Goal: Find contact information: Find contact information

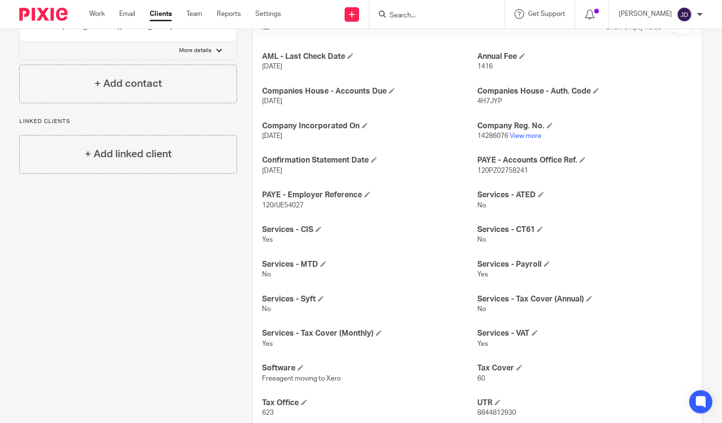
scroll to position [117, 0]
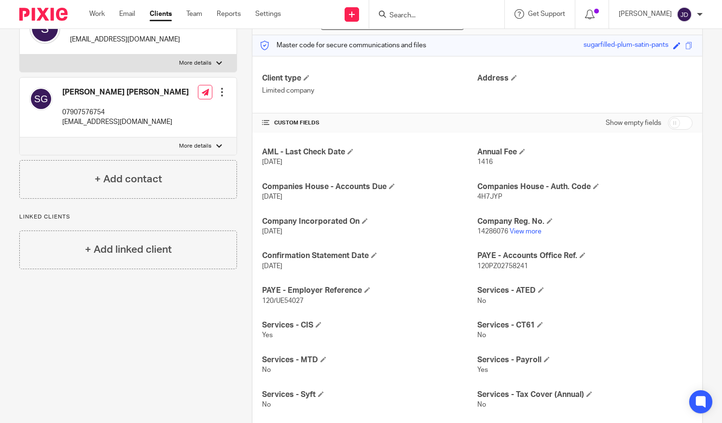
click at [414, 16] on input "Search" at bounding box center [431, 16] width 87 height 9
type input "zil"
click at [430, 39] on link at bounding box center [465, 41] width 159 height 22
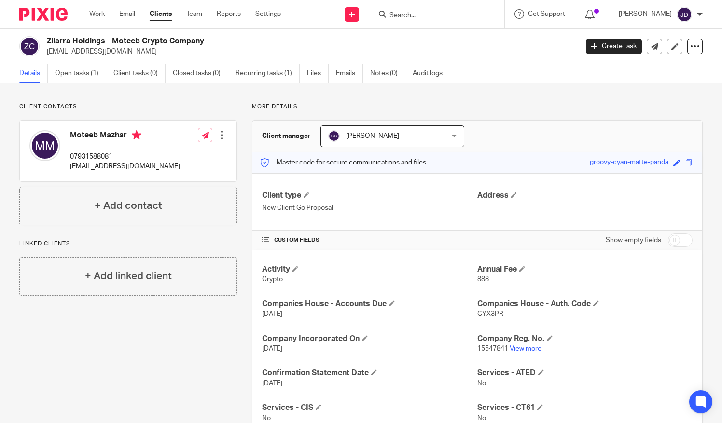
click at [408, 12] on input "Search" at bounding box center [431, 16] width 87 height 9
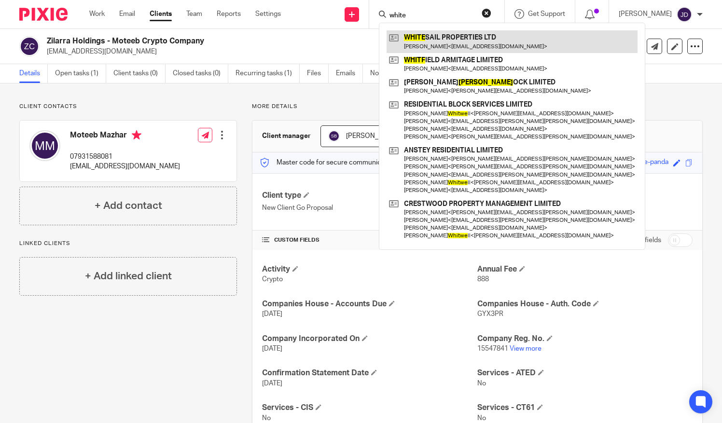
type input "white"
click at [421, 43] on link at bounding box center [511, 41] width 251 height 22
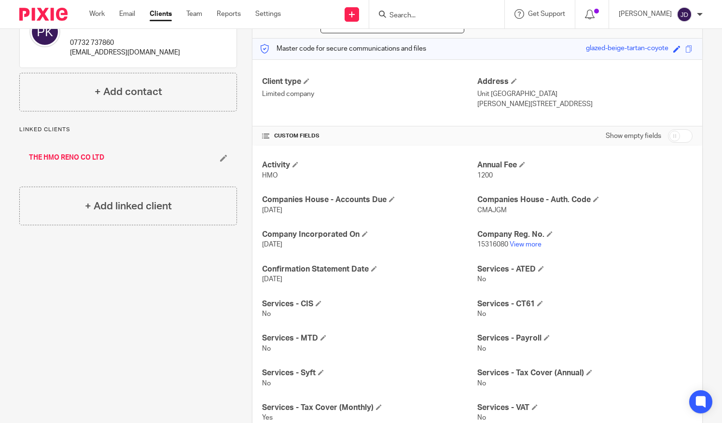
scroll to position [48, 0]
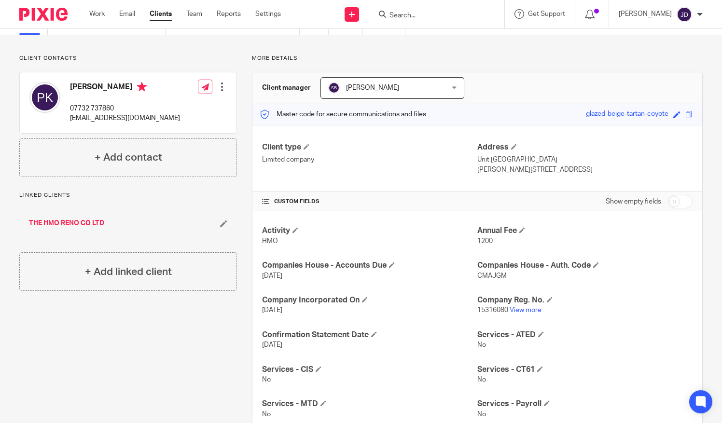
click at [53, 221] on link "THE HMO RENO CO LTD" at bounding box center [66, 224] width 75 height 10
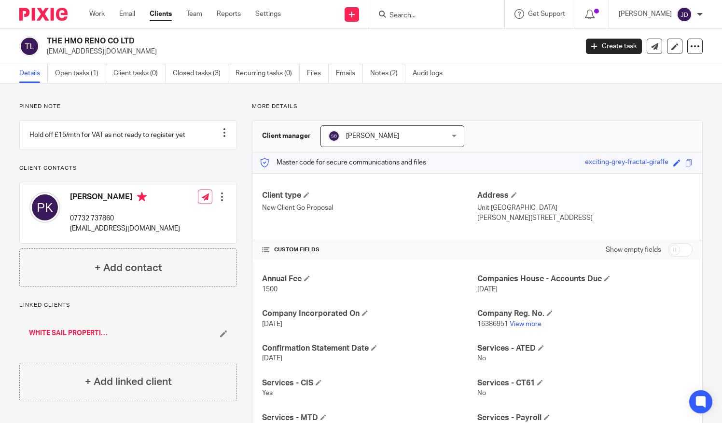
click at [47, 338] on link "WHITE SAIL PROPERTIES LTD" at bounding box center [68, 334] width 79 height 10
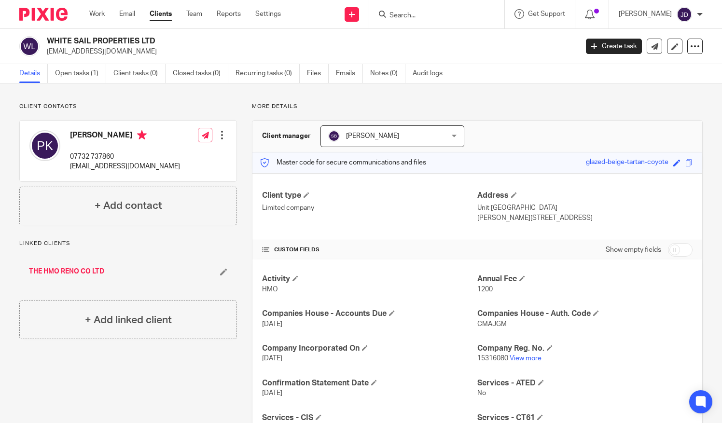
click at [405, 14] on input "Search" at bounding box center [431, 16] width 87 height 9
click at [681, 248] on input "checkbox" at bounding box center [680, 250] width 25 height 14
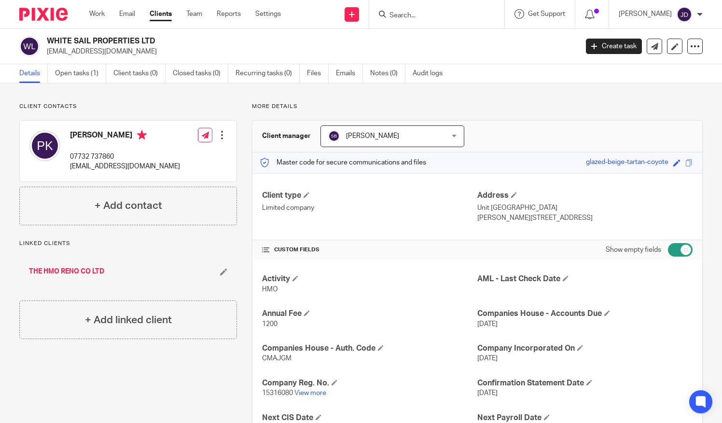
click at [668, 248] on input "checkbox" at bounding box center [680, 250] width 25 height 14
checkbox input "false"
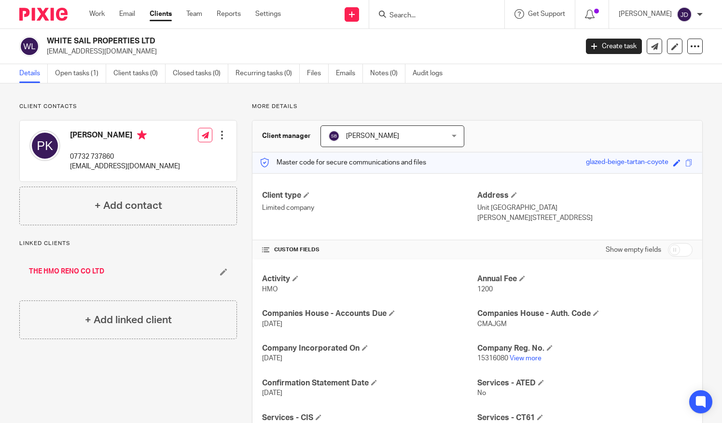
click at [411, 19] on input "Search" at bounding box center [431, 16] width 87 height 9
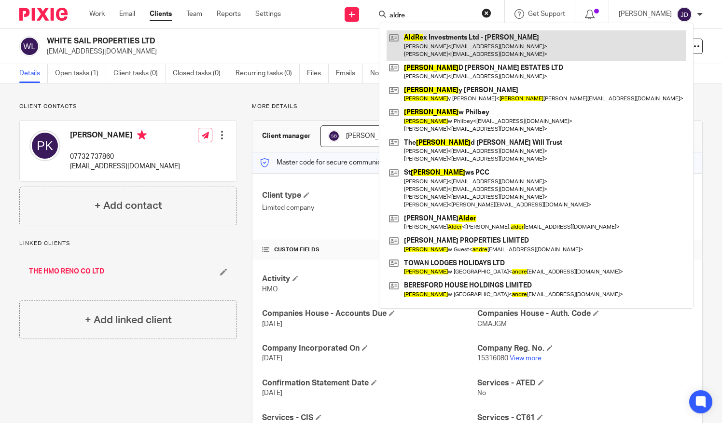
type input "aldre"
click at [437, 38] on link at bounding box center [535, 45] width 299 height 30
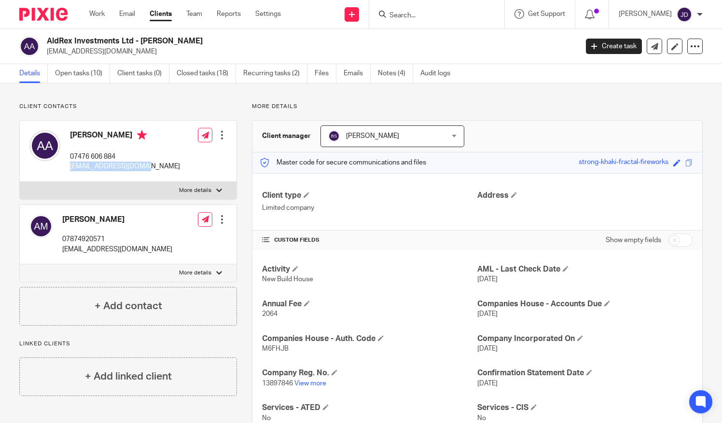
drag, startPoint x: 70, startPoint y: 168, endPoint x: 147, endPoint y: 174, distance: 76.9
click at [147, 174] on div "[PERSON_NAME] 07476 606 884 [EMAIL_ADDRESS][DOMAIN_NAME] Edit contact Create cl…" at bounding box center [128, 151] width 217 height 61
drag, startPoint x: 147, startPoint y: 174, endPoint x: 179, endPoint y: 170, distance: 32.1
click at [179, 170] on div "[PERSON_NAME] 07476 606 884 [EMAIL_ADDRESS][DOMAIN_NAME] Edit contact Create cl…" at bounding box center [128, 151] width 217 height 61
click at [444, 16] on input "Search" at bounding box center [431, 16] width 87 height 9
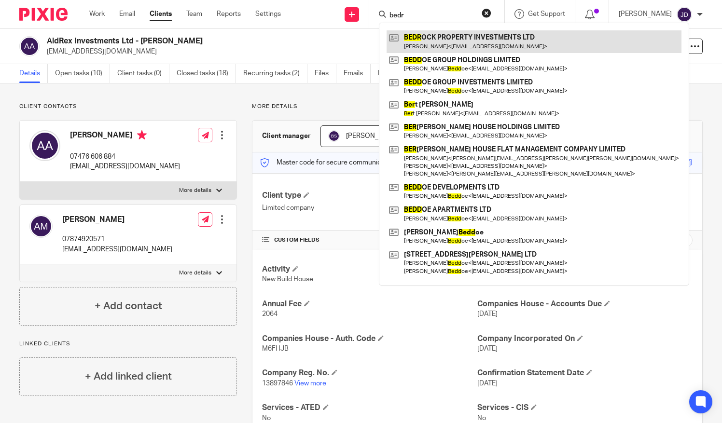
type input "bedr"
click at [456, 38] on link at bounding box center [533, 41] width 295 height 22
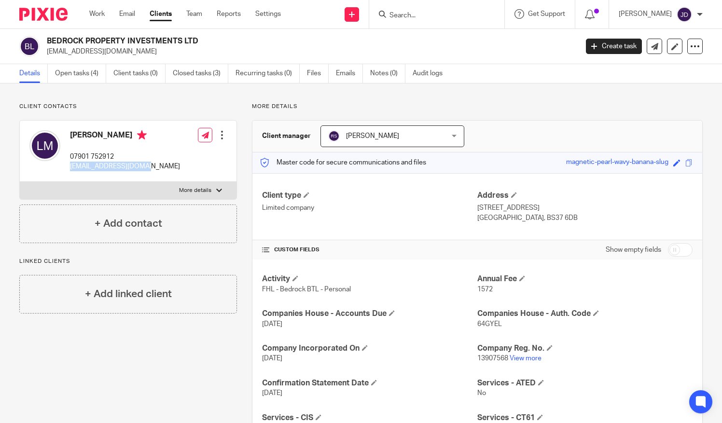
drag, startPoint x: 154, startPoint y: 167, endPoint x: 73, endPoint y: 166, distance: 81.1
click at [70, 166] on div "Laura Mulberry 07901 752912 laurastevens01@me.com Edit contact Create client fr…" at bounding box center [128, 151] width 217 height 61
drag, startPoint x: 73, startPoint y: 166, endPoint x: 53, endPoint y: 173, distance: 22.0
click at [53, 173] on div "Laura Mulberry 07901 752912 laurastevens01@me.com" at bounding box center [104, 150] width 151 height 51
drag, startPoint x: 65, startPoint y: 167, endPoint x: 146, endPoint y: 171, distance: 80.7
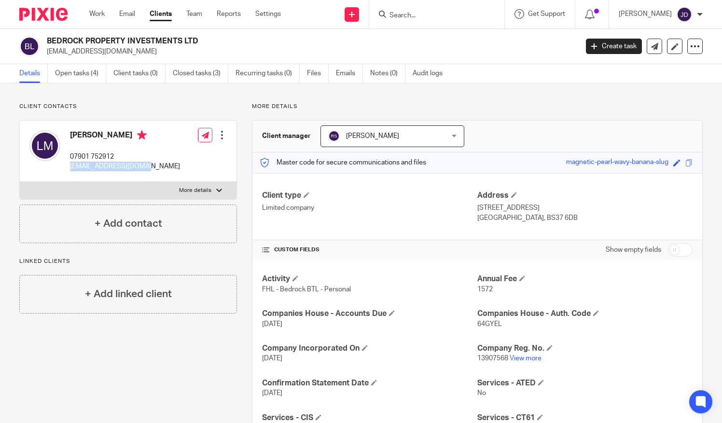
click at [146, 171] on div "Laura Mulberry 07901 752912 laurastevens01@me.com" at bounding box center [104, 150] width 151 height 51
copy p "[EMAIL_ADDRESS][DOMAIN_NAME]"
click at [412, 15] on input "Search" at bounding box center [431, 16] width 87 height 9
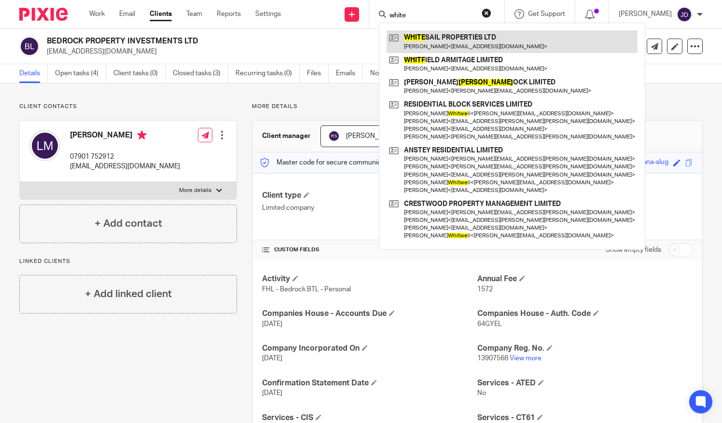
type input "white"
click at [440, 41] on link at bounding box center [511, 41] width 251 height 22
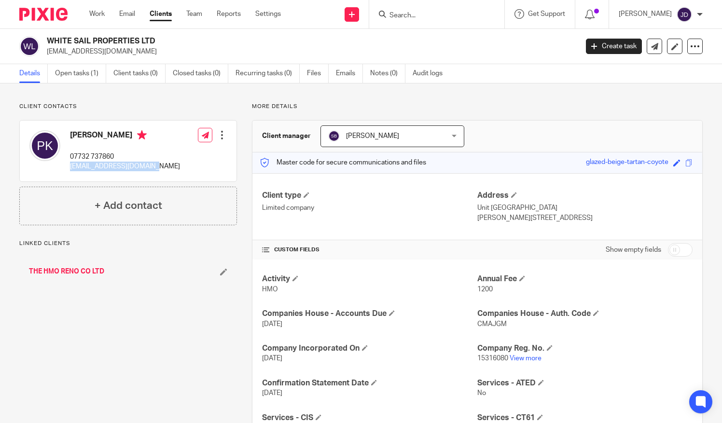
drag, startPoint x: 68, startPoint y: 167, endPoint x: 148, endPoint y: 170, distance: 79.7
click at [148, 170] on div "Phillip King 07732 737860 phil@wsproperties.co.uk Edit contact Create client fr…" at bounding box center [128, 151] width 217 height 61
copy p "phil@wsproperties.co.uk"
click at [412, 12] on input "Search" at bounding box center [431, 16] width 87 height 9
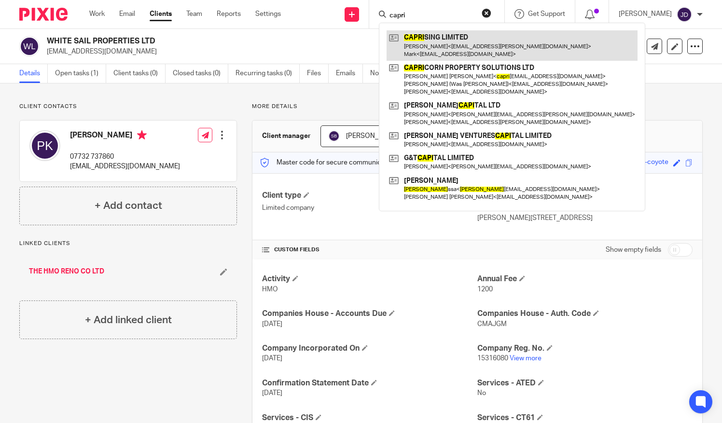
type input "capri"
click at [439, 44] on link at bounding box center [511, 45] width 251 height 30
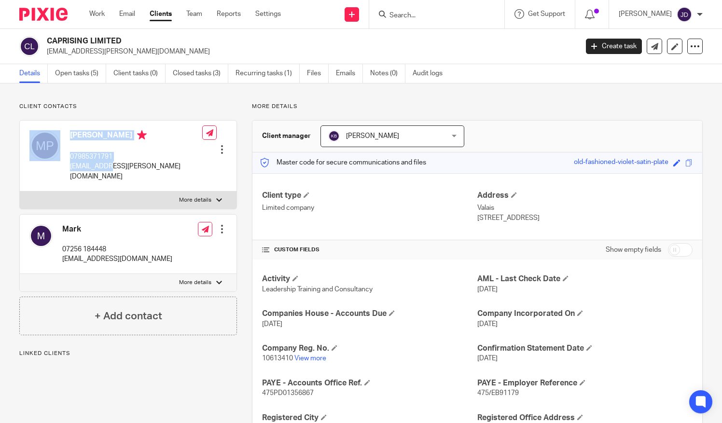
drag, startPoint x: 65, startPoint y: 167, endPoint x: 107, endPoint y: 173, distance: 42.9
click at [107, 173] on div "Mark Pountain 07985371791 mk.pountain@btinternet.com" at bounding box center [115, 155] width 173 height 61
drag, startPoint x: 107, startPoint y: 173, endPoint x: 101, endPoint y: 180, distance: 9.3
click at [102, 180] on div "Mark Pountain 07985371791 mk.pountain@btinternet.com Edit contact Create client…" at bounding box center [128, 156] width 217 height 71
click at [69, 175] on div "Mark Pountain 07985371791 mk.pountain@btinternet.com" at bounding box center [115, 155] width 173 height 61
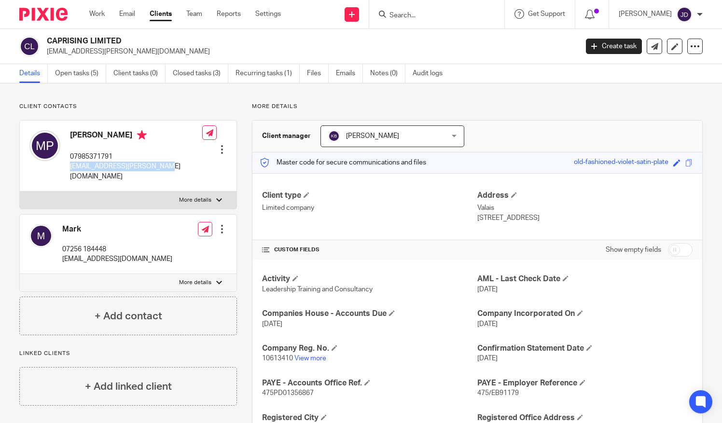
drag, startPoint x: 69, startPoint y: 166, endPoint x: 159, endPoint y: 175, distance: 91.1
click at [159, 175] on div "Mark Pountain 07985371791 mk.pountain@btinternet.com Edit contact Create client…" at bounding box center [128, 156] width 217 height 71
copy p "mk.pountain@btinternet.com"
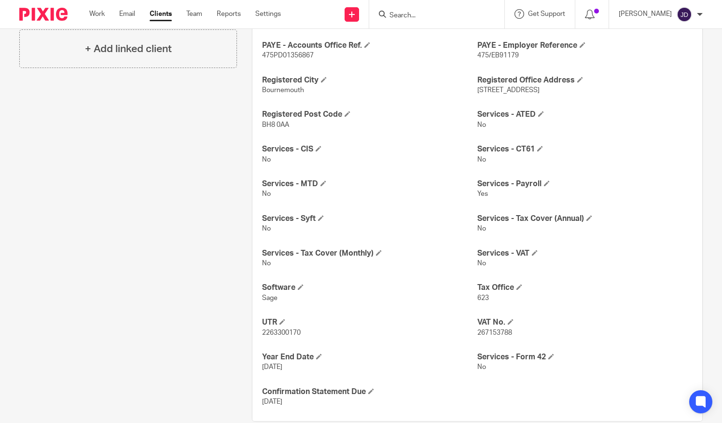
scroll to position [48, 0]
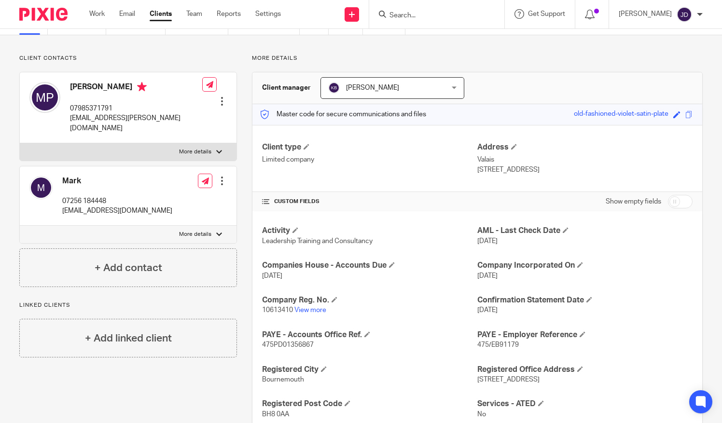
click at [401, 13] on input "Search" at bounding box center [431, 16] width 87 height 9
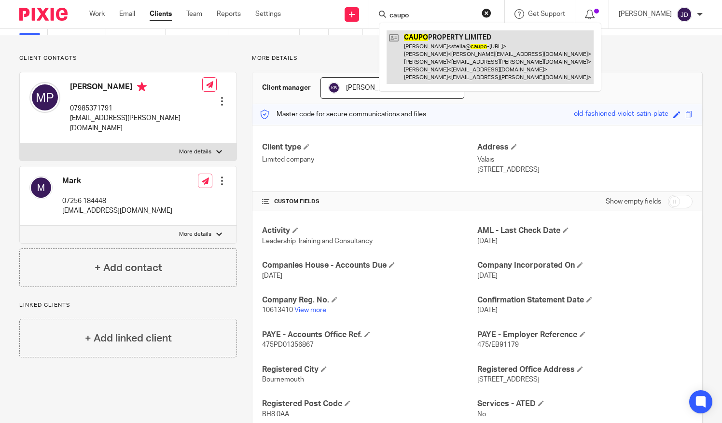
type input "caupo"
click at [442, 50] on link at bounding box center [489, 57] width 207 height 54
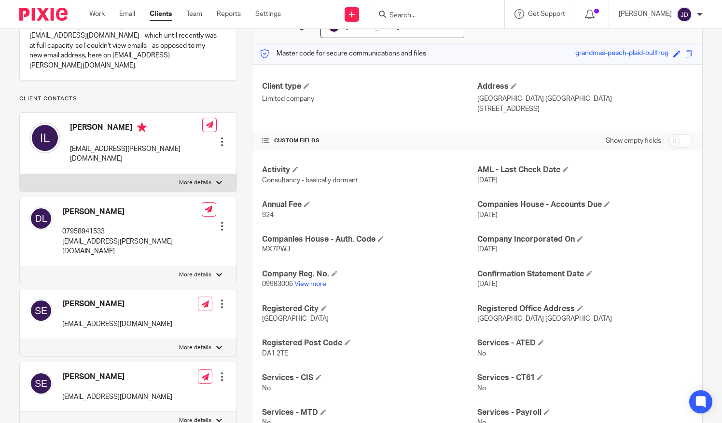
scroll to position [96, 0]
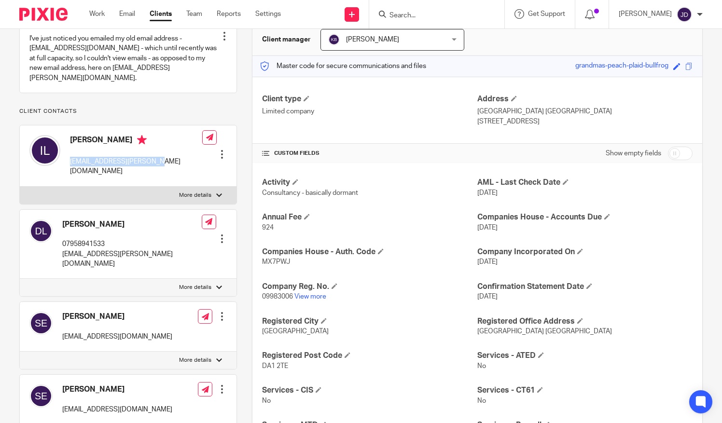
drag, startPoint x: 67, startPoint y: 164, endPoint x: 151, endPoint y: 174, distance: 85.5
click at [151, 174] on div "[PERSON_NAME] [EMAIL_ADDRESS][PERSON_NAME][DOMAIN_NAME] Edit contact Create cli…" at bounding box center [128, 155] width 217 height 61
copy p "[EMAIL_ADDRESS][PERSON_NAME][DOMAIN_NAME]"
click at [399, 16] on input "Search" at bounding box center [431, 16] width 87 height 9
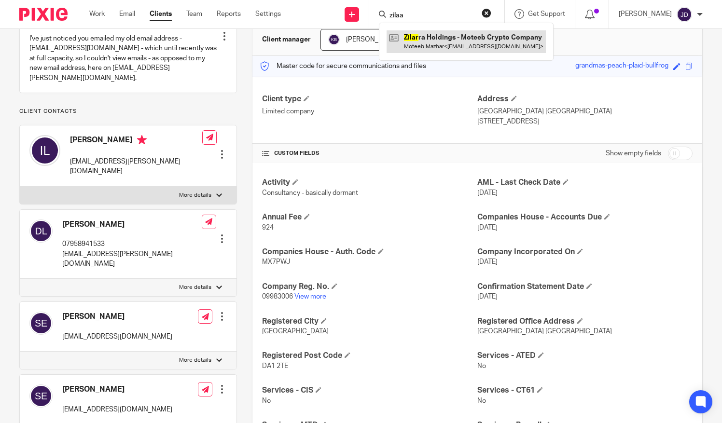
type input "zilaa"
click at [425, 40] on link at bounding box center [465, 41] width 159 height 22
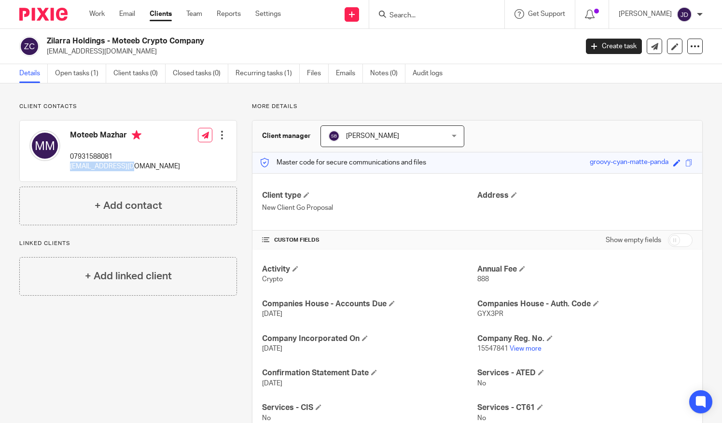
drag, startPoint x: 80, startPoint y: 173, endPoint x: 138, endPoint y: 181, distance: 58.9
click at [138, 181] on div "Moteeb Mazhar 07931588081 moteebm@gmail.com Edit contact Create client from con…" at bounding box center [128, 151] width 218 height 62
copy p "[EMAIL_ADDRESS][DOMAIN_NAME]"
click at [690, 10] on img at bounding box center [683, 14] width 15 height 15
click at [653, 64] on span "Logout" at bounding box center [658, 67] width 22 height 7
